Goal: Task Accomplishment & Management: Manage account settings

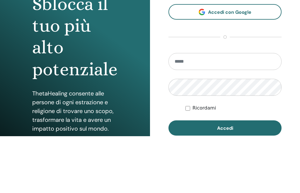
scroll to position [71, 0]
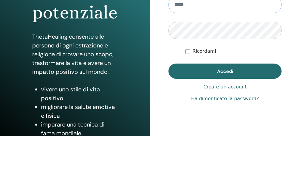
type input "**********"
click at [225, 134] on button "Accedi" at bounding box center [224, 127] width 113 height 15
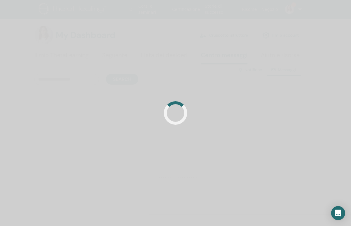
scroll to position [6, 0]
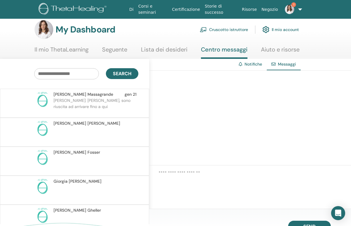
click at [292, 12] on img at bounding box center [289, 9] width 9 height 9
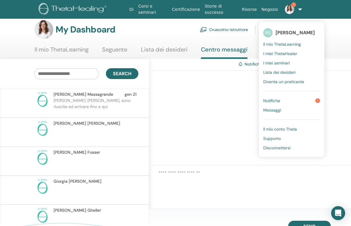
click at [275, 99] on span "Notifiche" at bounding box center [271, 100] width 17 height 5
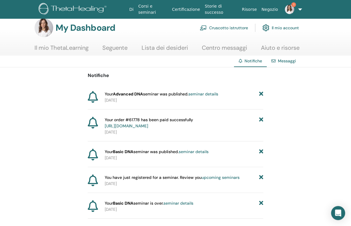
scroll to position [8, 0]
click at [148, 155] on p "[DATE]" at bounding box center [184, 158] width 159 height 6
click at [117, 152] on strong "Basic DNA" at bounding box center [123, 151] width 20 height 5
click at [181, 153] on span "Your Basic DNA seminar was published. seminar details" at bounding box center [157, 151] width 104 height 6
click at [208, 150] on link "seminar details" at bounding box center [194, 151] width 30 height 5
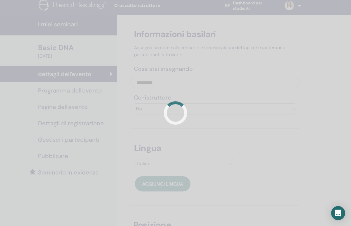
scroll to position [4, 0]
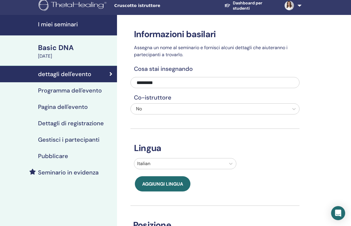
click at [79, 53] on div "[DATE]" at bounding box center [76, 56] width 76 height 7
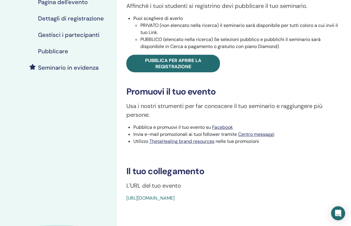
scroll to position [108, 0]
click at [175, 201] on link "[URL][DOMAIN_NAME]" at bounding box center [150, 198] width 48 height 6
click at [197, 70] on span "Pubblica per aprire la registrazione" at bounding box center [173, 64] width 56 height 12
